Goal: Find contact information: Find contact information

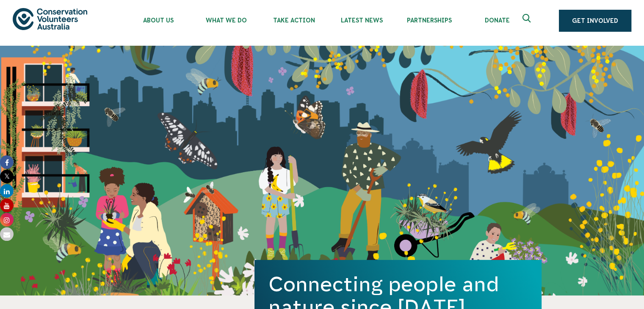
scroll to position [6, 0]
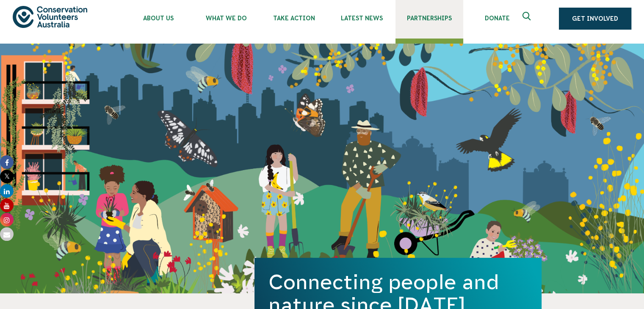
click at [428, 13] on link "Partnerships" at bounding box center [429, 16] width 68 height 45
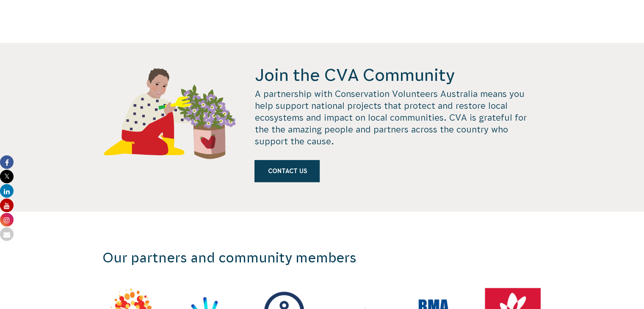
scroll to position [788, 0]
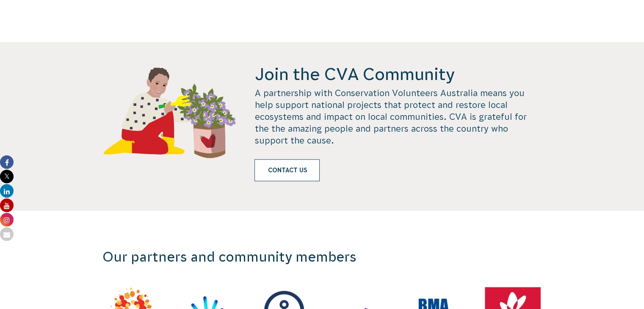
click at [294, 159] on link "Contact us" at bounding box center [286, 170] width 65 height 22
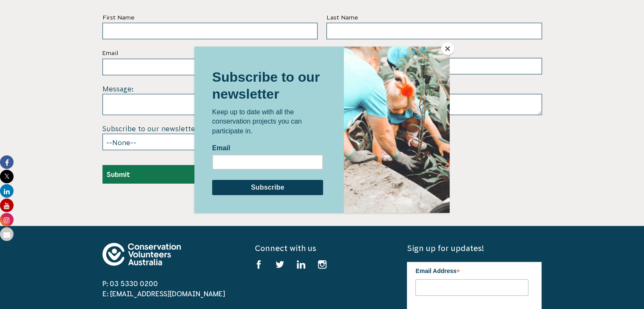
scroll to position [2481, 0]
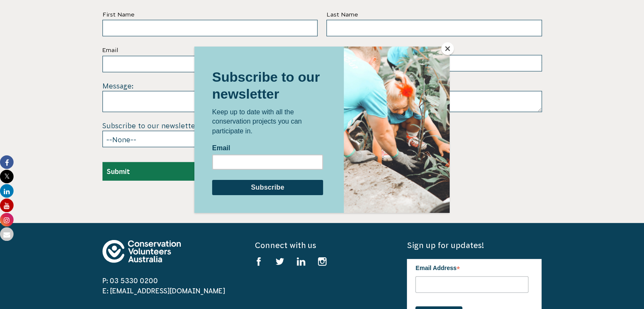
click at [449, 50] on button "Close" at bounding box center [447, 48] width 13 height 13
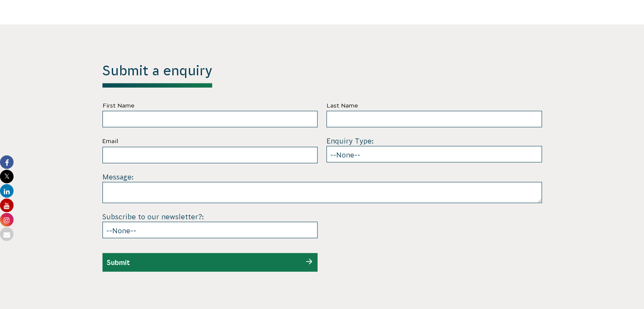
scroll to position [2403, 0]
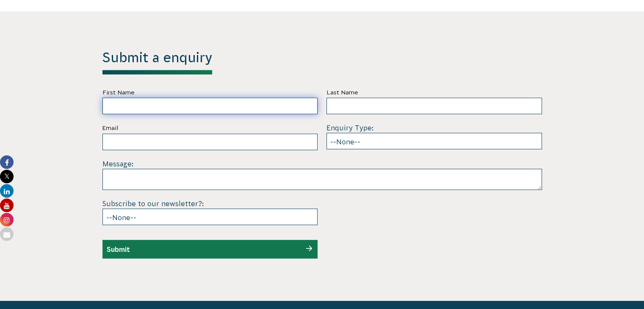
click at [225, 98] on input "First Name" at bounding box center [209, 106] width 215 height 17
drag, startPoint x: 225, startPoint y: 95, endPoint x: 186, endPoint y: 307, distance: 215.2
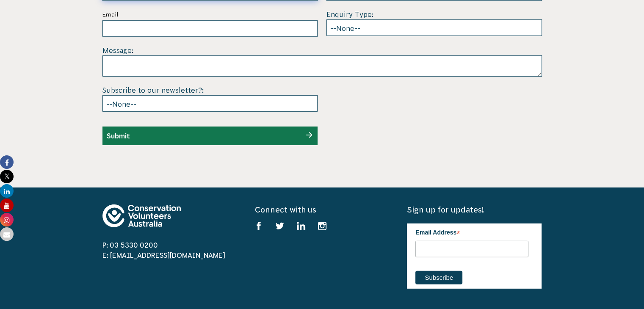
scroll to position [2515, 0]
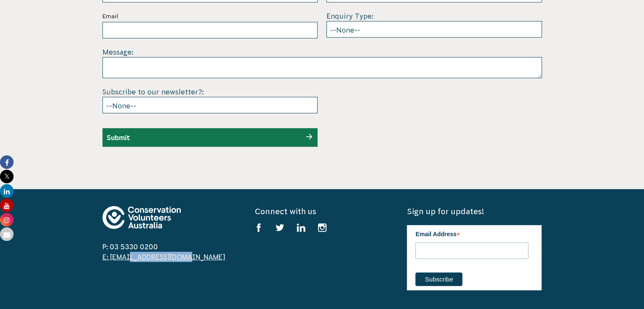
drag, startPoint x: 166, startPoint y: 248, endPoint x: 111, endPoint y: 249, distance: 55.9
click at [111, 252] on span "E: [EMAIL_ADDRESS][DOMAIN_NAME]" at bounding box center [169, 257] width 135 height 10
copy link "info@cva.org.au"
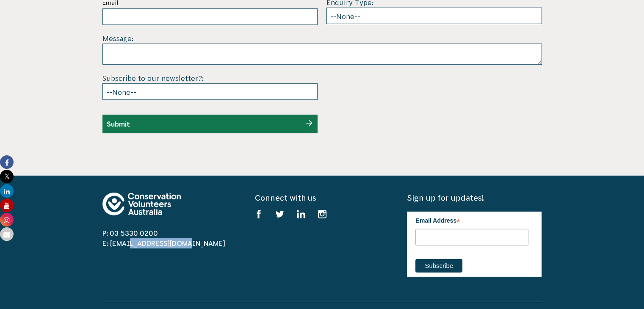
scroll to position [2528, 0]
copy link "info@cva.org.au"
click at [52, 148] on section "Submit a enquiry First Name Last Name Email Enquiry Type: --None-- Partnering o…" at bounding box center [322, 30] width 644 height 289
